Goal: Check status: Check status

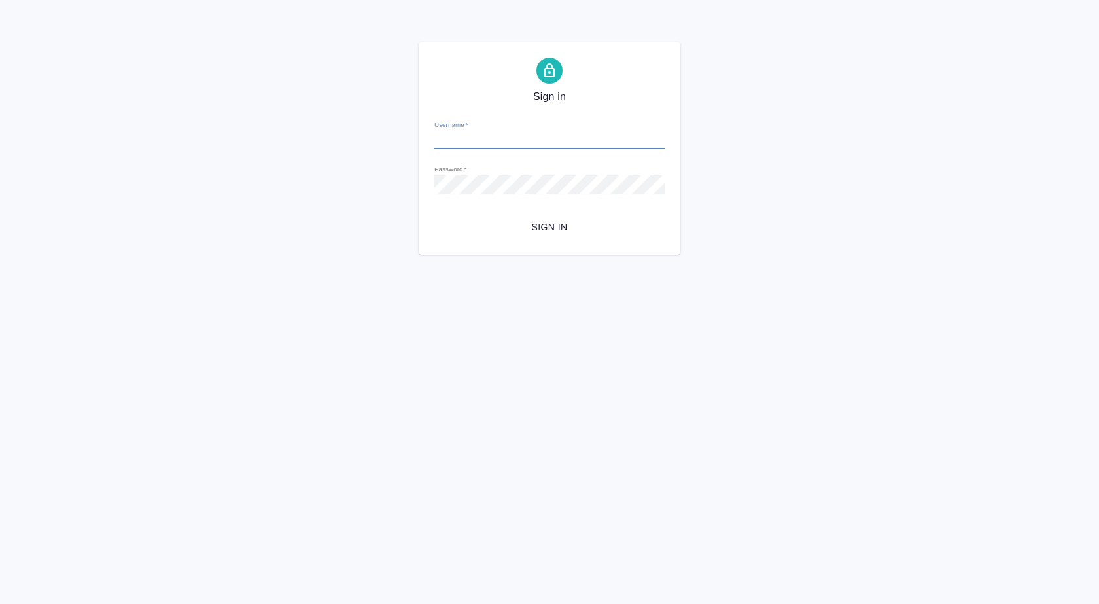
type input "i.puyashova@awatera.com"
click at [531, 235] on span "Sign in" at bounding box center [549, 227] width 209 height 16
click at [433, 200] on div "Sign in Username   * i.puyashova@awatera.com Password   * urlPath   * /Order/68…" at bounding box center [550, 148] width 262 height 213
click at [434, 215] on button "Sign in" at bounding box center [549, 227] width 230 height 24
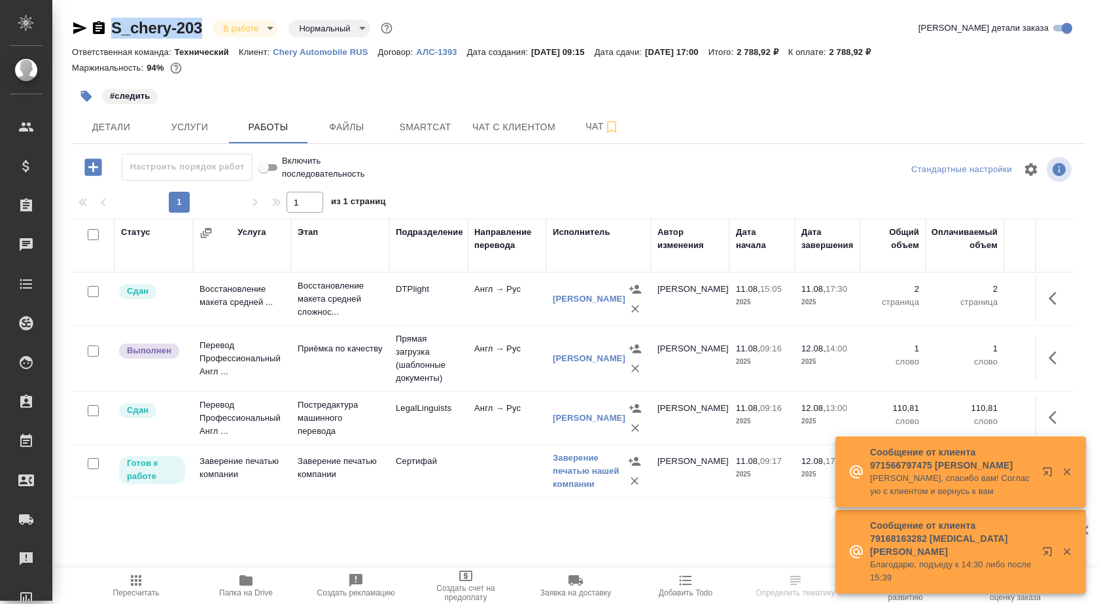
drag, startPoint x: 110, startPoint y: 30, endPoint x: 204, endPoint y: 28, distance: 94.2
click at [204, 28] on div "S_chery-203 В работе inProgress Нормальный normal" at bounding box center [233, 28] width 323 height 21
copy link "S_chery-203"
